Goal: Transaction & Acquisition: Purchase product/service

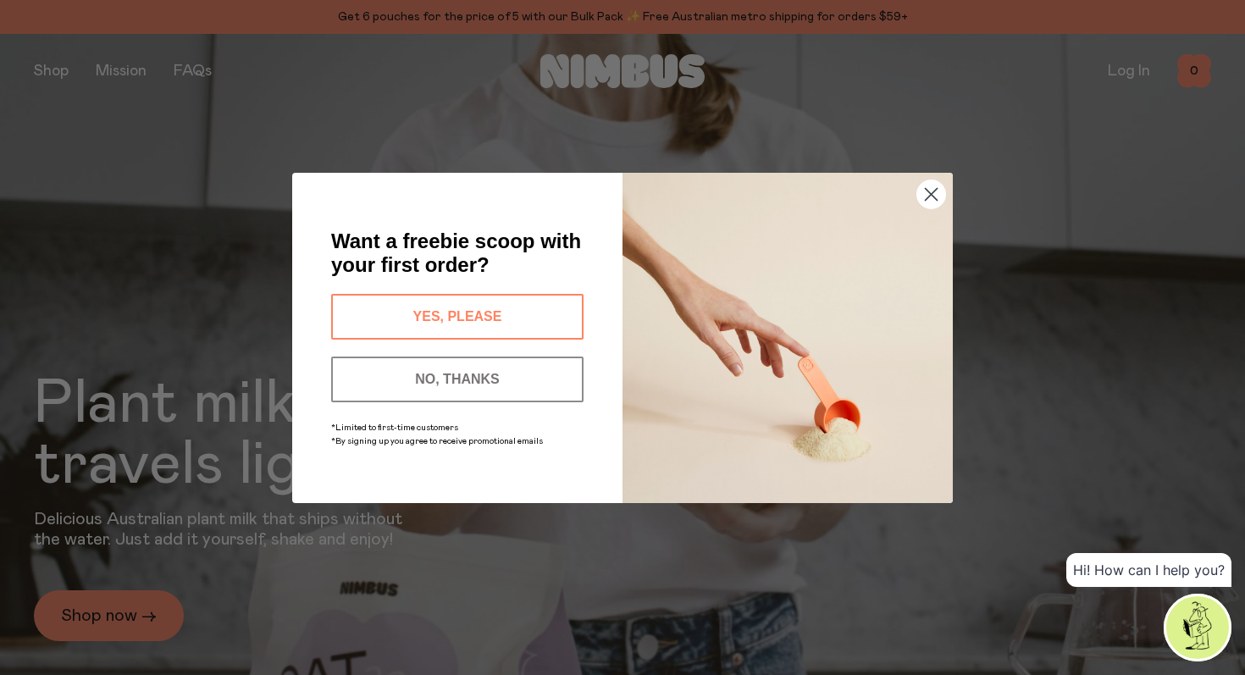
click at [497, 325] on button "YES, PLEASE" at bounding box center [457, 317] width 252 height 46
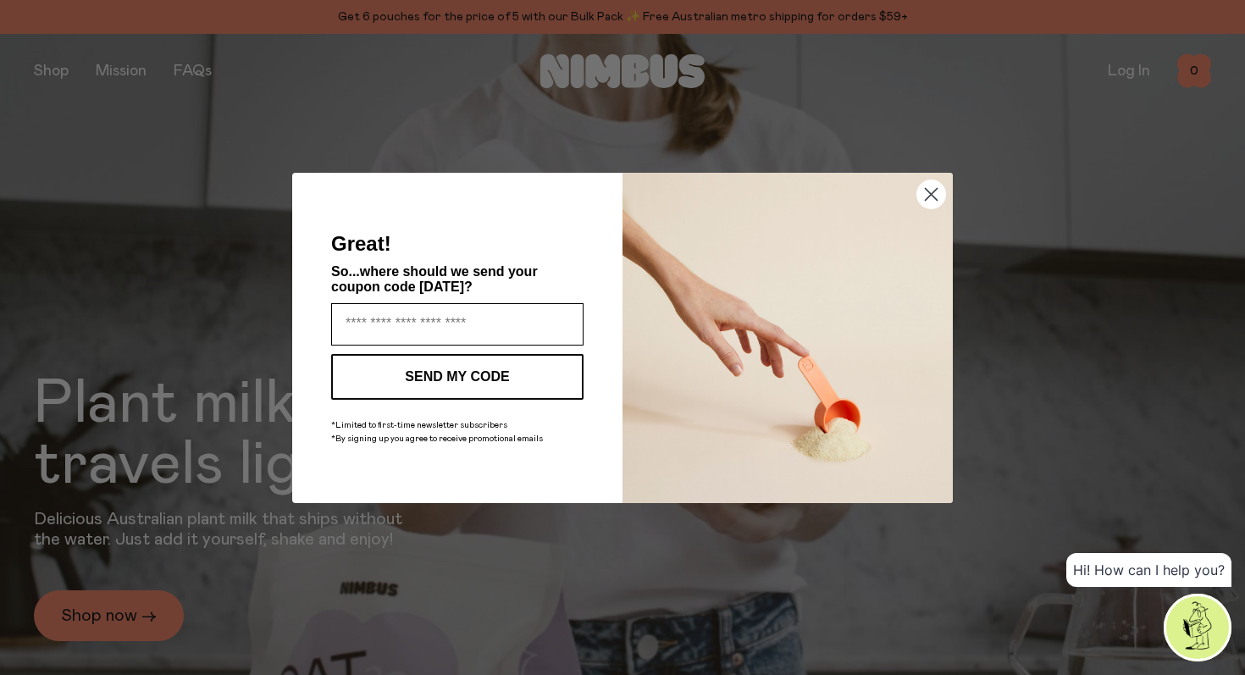
click at [497, 324] on input "Enter your email address" at bounding box center [457, 324] width 252 height 42
type input "**********"
click at [501, 375] on button "SEND MY CODE" at bounding box center [457, 377] width 252 height 46
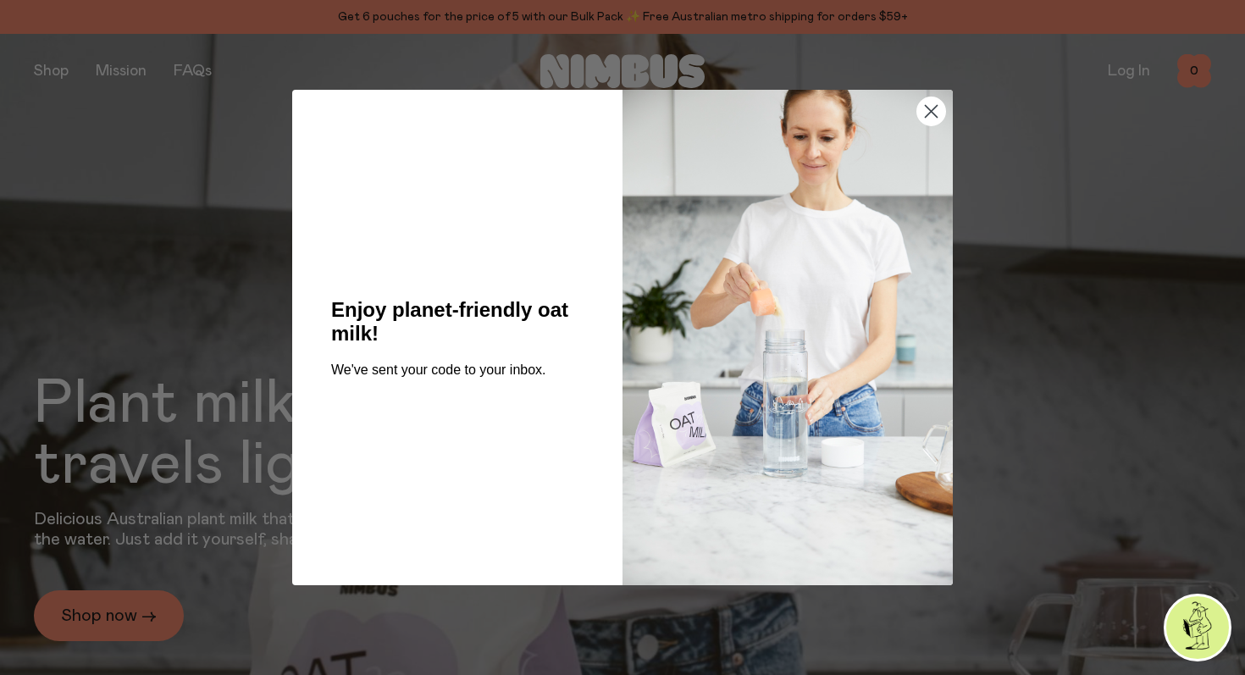
click at [934, 108] on circle "Close dialog" at bounding box center [931, 111] width 28 height 28
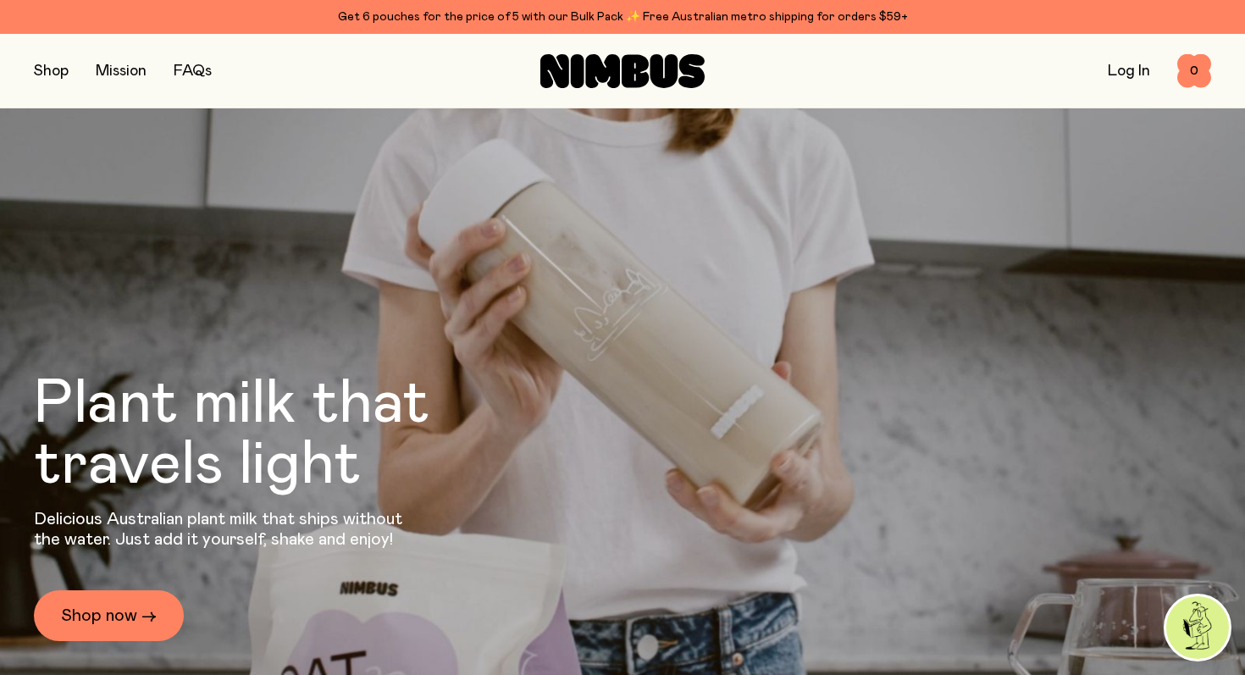
click at [36, 65] on button "button" at bounding box center [51, 71] width 35 height 24
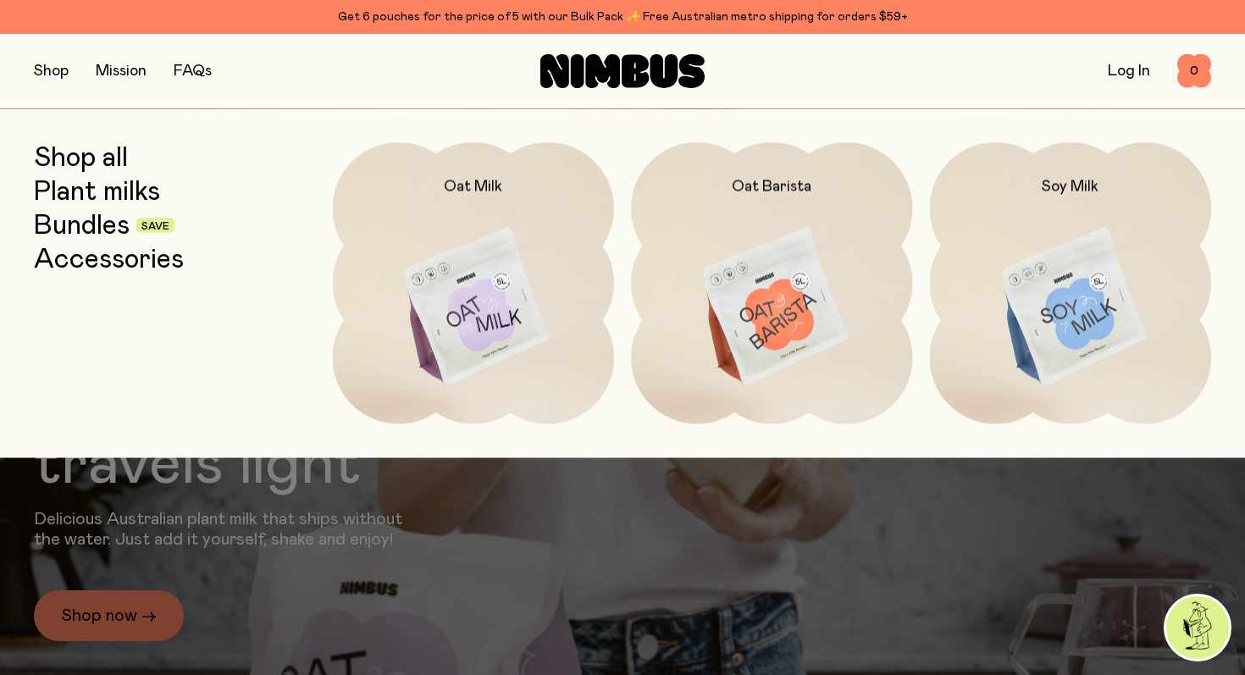
click at [111, 224] on link "Bundles" at bounding box center [82, 225] width 96 height 30
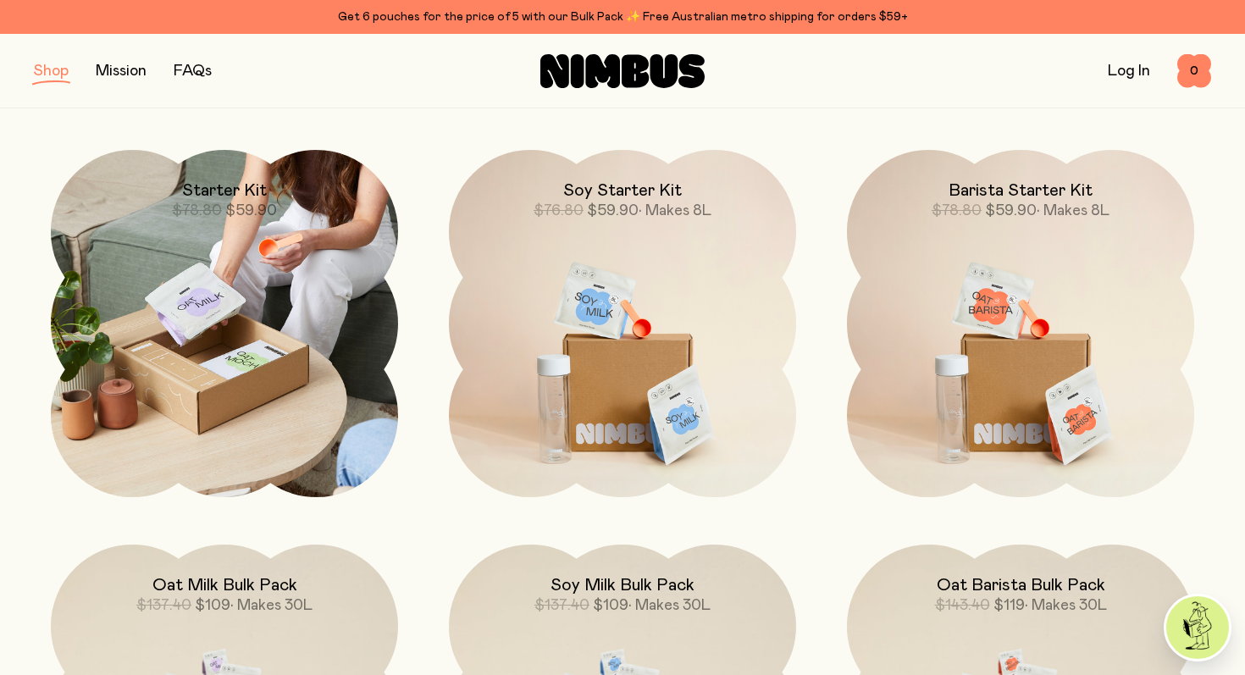
scroll to position [217, 0]
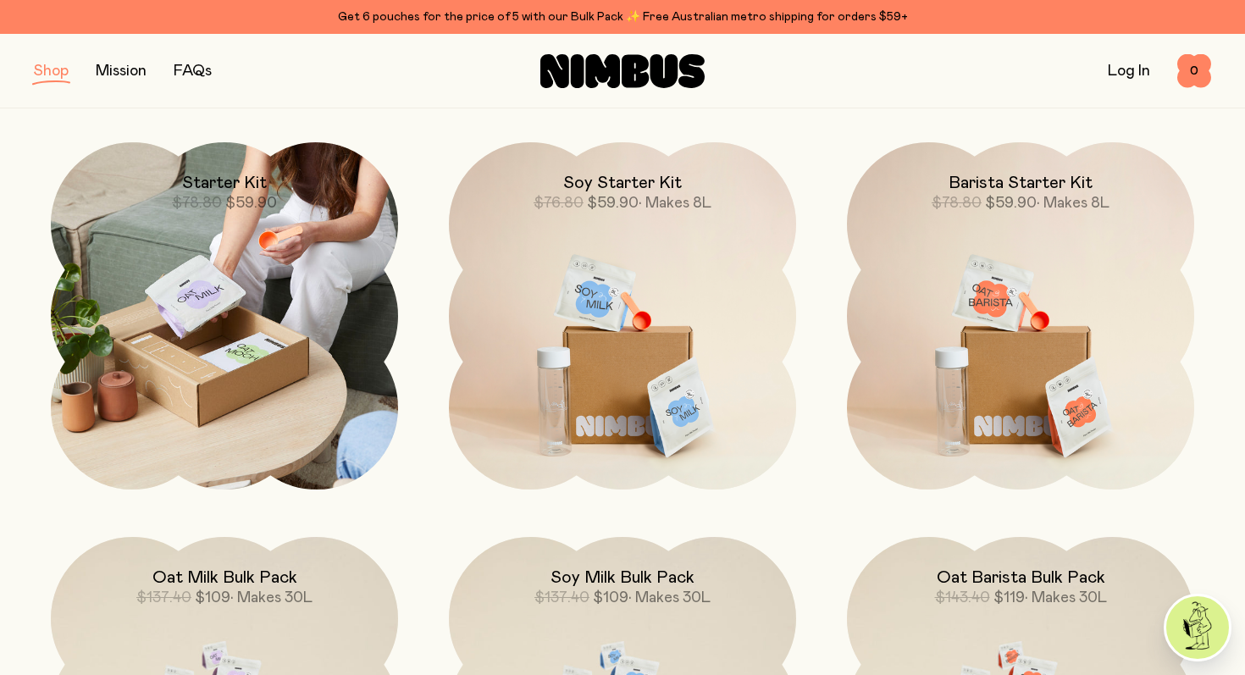
click at [335, 288] on img at bounding box center [224, 315] width 347 height 347
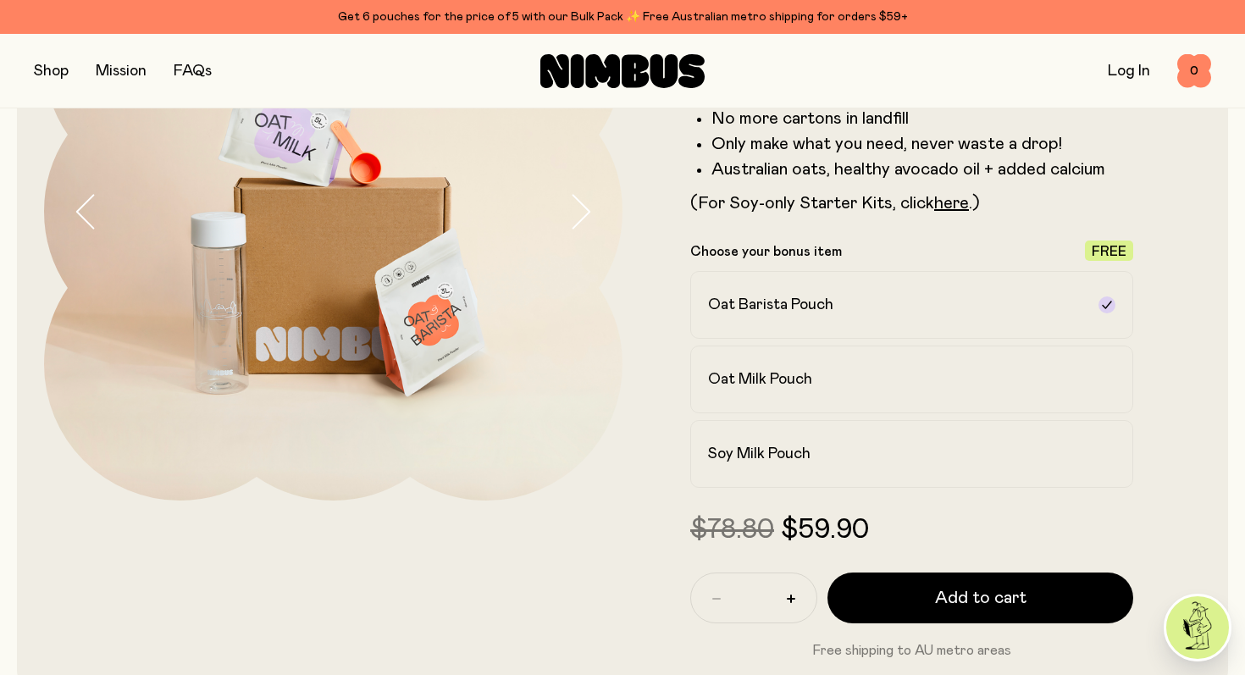
scroll to position [260, 0]
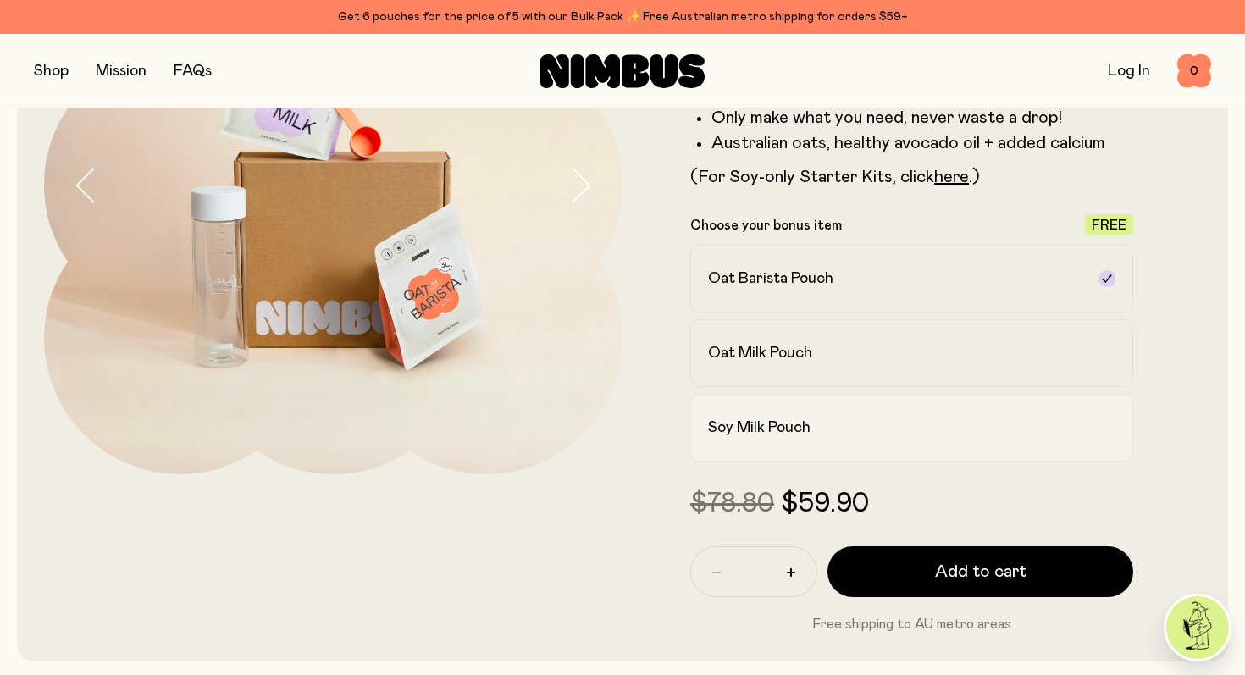
click at [728, 421] on h2 "Soy Milk Pouch" at bounding box center [759, 428] width 102 height 20
click at [481, 532] on div at bounding box center [333, 265] width 579 height 739
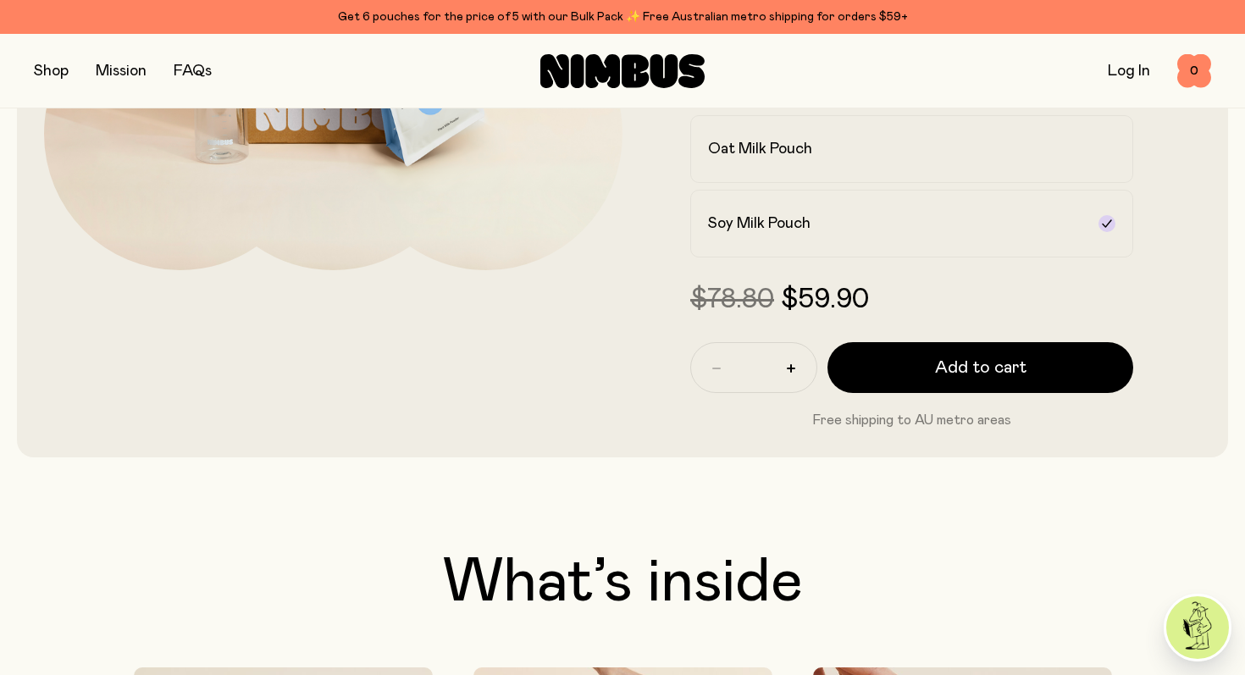
scroll to position [468, 0]
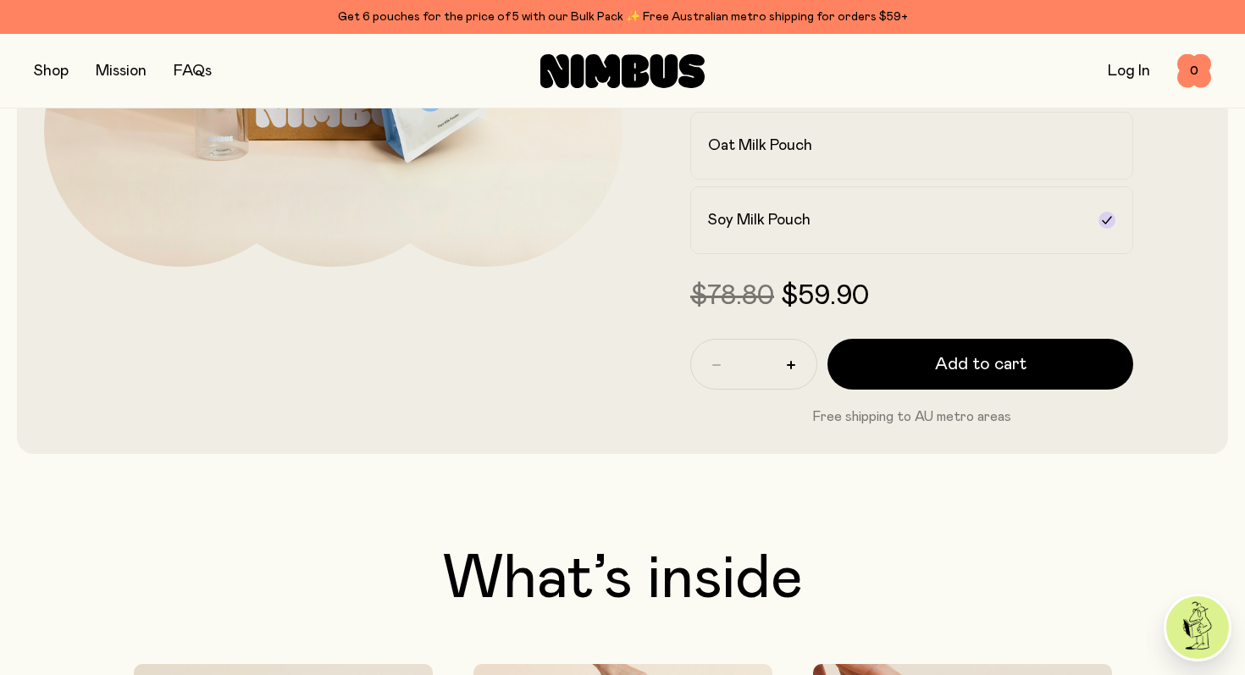
click at [209, 75] on link "FAQs" at bounding box center [193, 71] width 38 height 15
